Goal: Navigation & Orientation: Find specific page/section

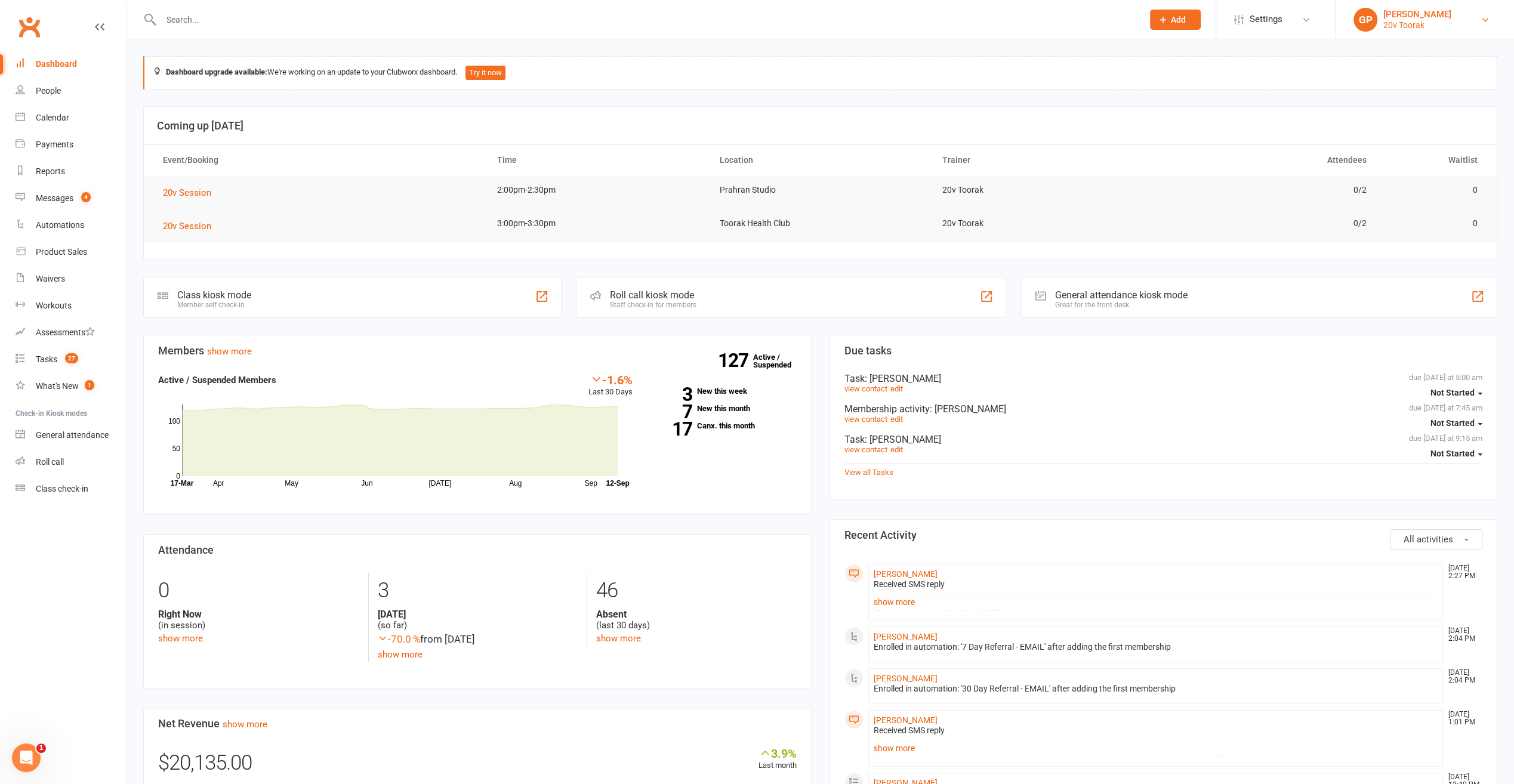
click at [1475, 21] on link "[PERSON_NAME] 20v Toorak" at bounding box center [1425, 19] width 143 height 24
click at [1431, 131] on link "Switch to: 20v Paddington" at bounding box center [1425, 137] width 179 height 28
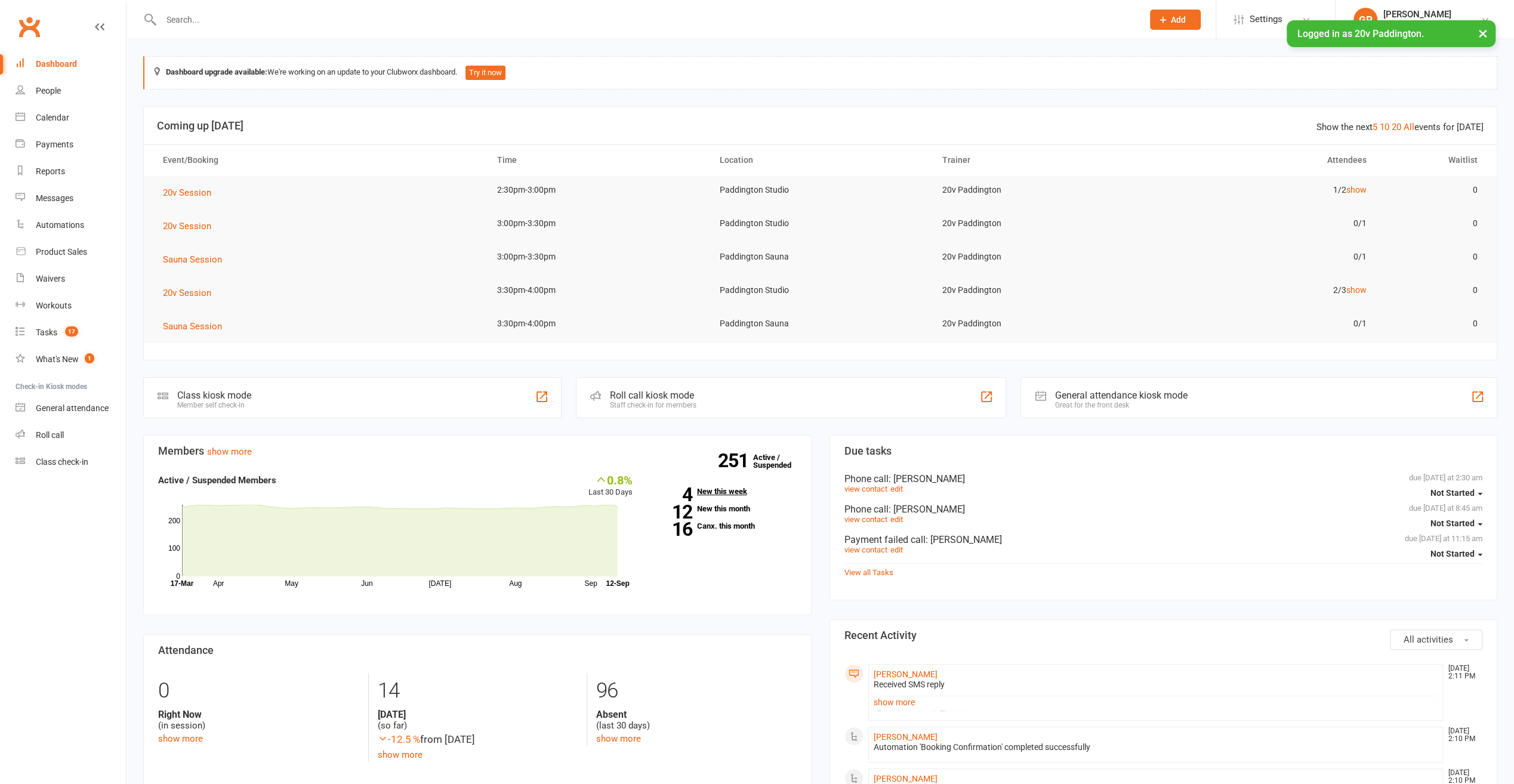
click at [717, 489] on link "4 New this week" at bounding box center [724, 491] width 146 height 8
